Goal: Check status: Check status

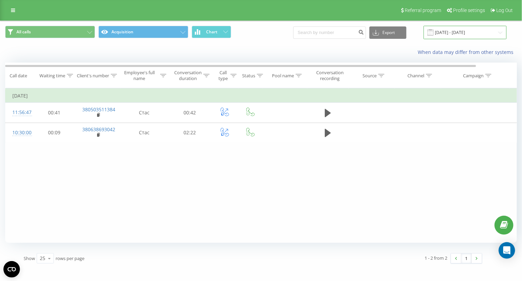
click at [456, 36] on input "[DATE] - [DATE]" at bounding box center [465, 32] width 83 height 13
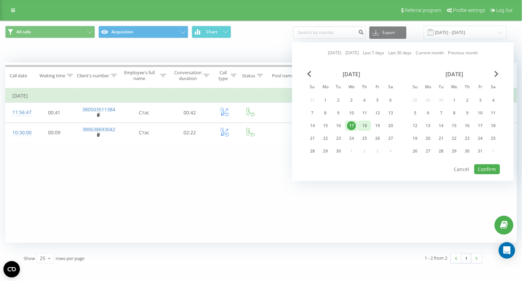
click at [364, 122] on div "18" at bounding box center [364, 125] width 9 height 9
click at [483, 166] on button "Confirm" at bounding box center [487, 169] width 26 height 10
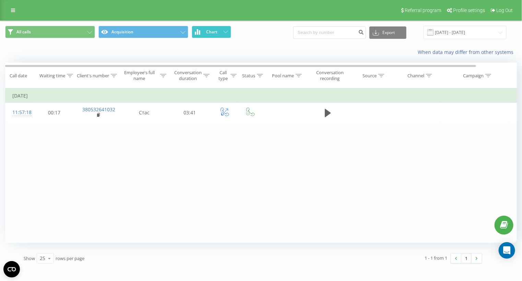
click at [219, 35] on button "Chart" at bounding box center [211, 32] width 39 height 12
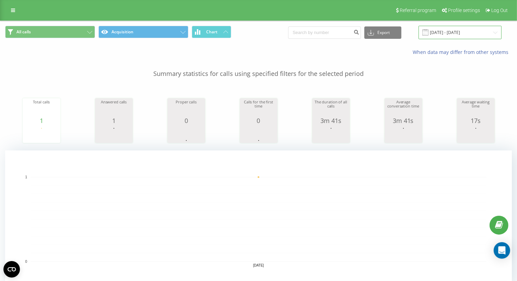
click at [449, 34] on input "[DATE] - [DATE]" at bounding box center [460, 32] width 83 height 13
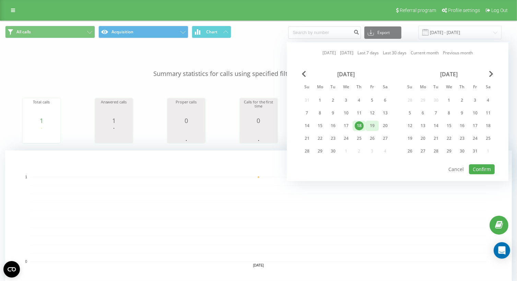
click at [373, 124] on div "19" at bounding box center [372, 125] width 9 height 9
click at [480, 169] on button "Confirm" at bounding box center [482, 169] width 26 height 10
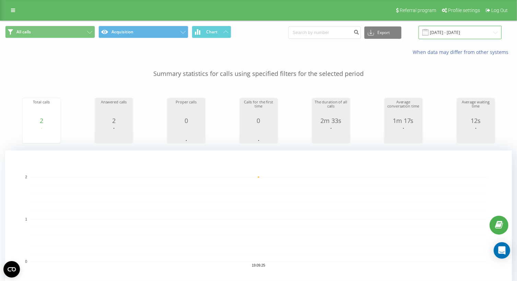
click at [451, 34] on input "[DATE] - [DATE]" at bounding box center [460, 32] width 83 height 13
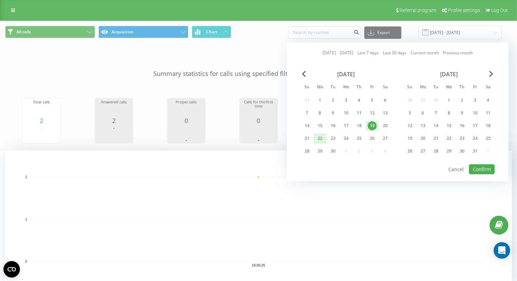
click at [318, 137] on div "22" at bounding box center [320, 138] width 9 height 9
click at [488, 167] on button "Confirm" at bounding box center [482, 169] width 26 height 10
type input "[DATE] - [DATE]"
